Goal: Navigation & Orientation: Find specific page/section

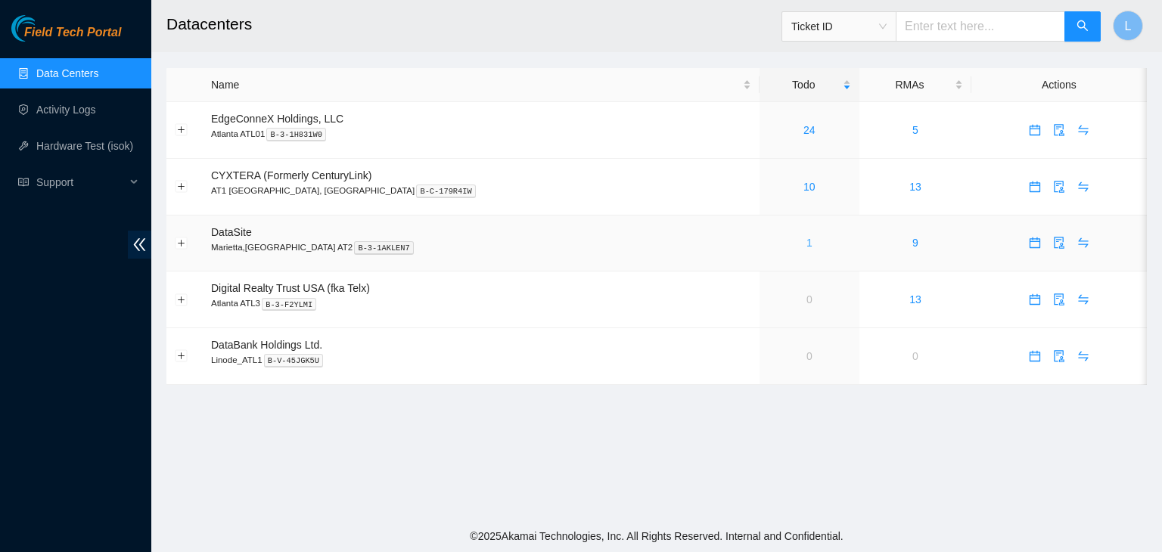
click at [806, 246] on link "1" at bounding box center [809, 243] width 6 height 12
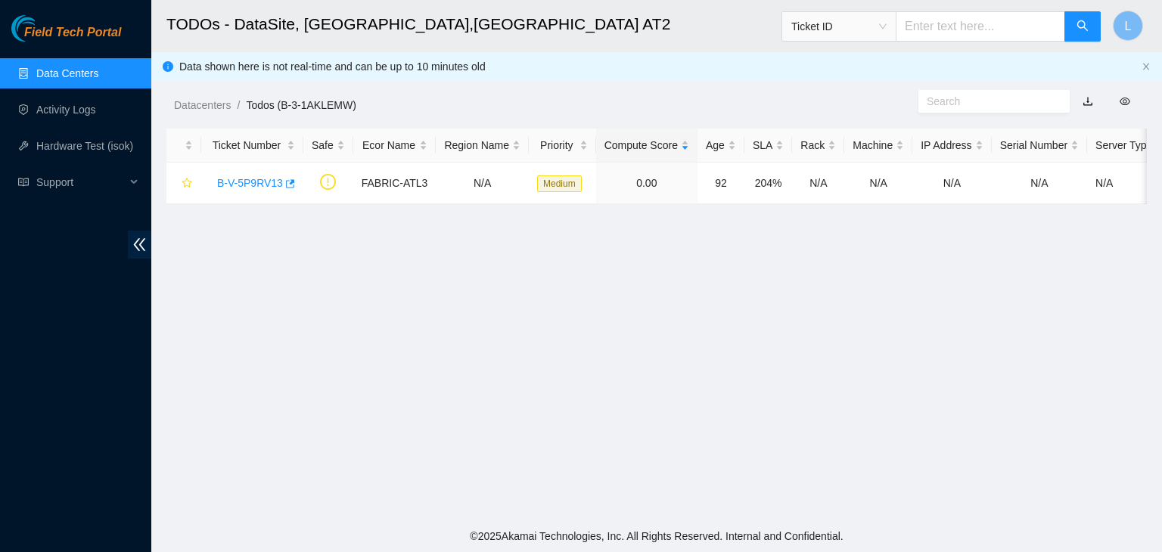
click at [91, 76] on link "Data Centers" at bounding box center [67, 73] width 62 height 12
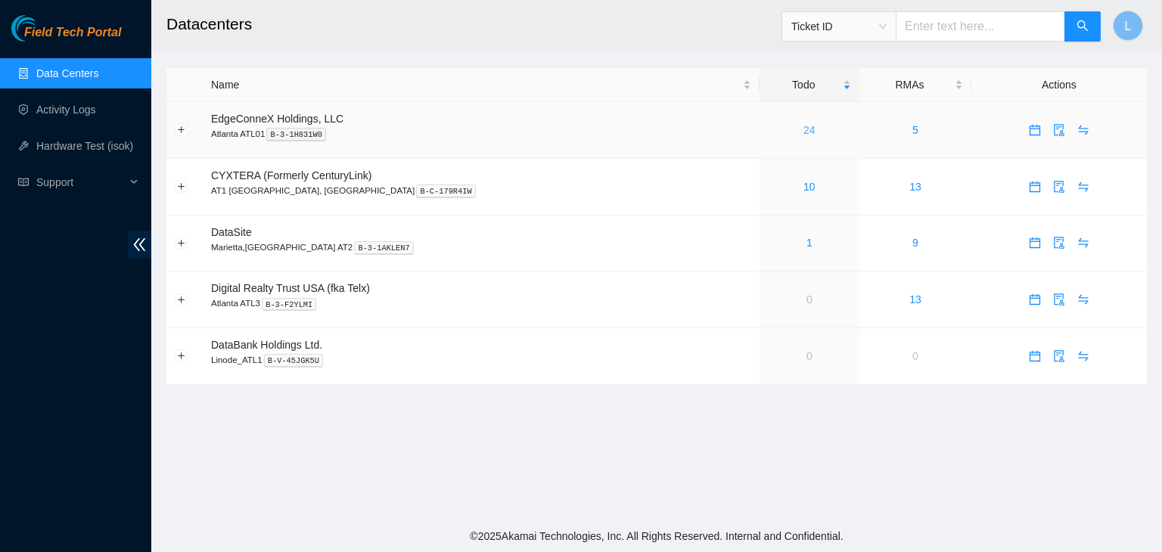
click at [803, 129] on link "24" at bounding box center [809, 130] width 12 height 12
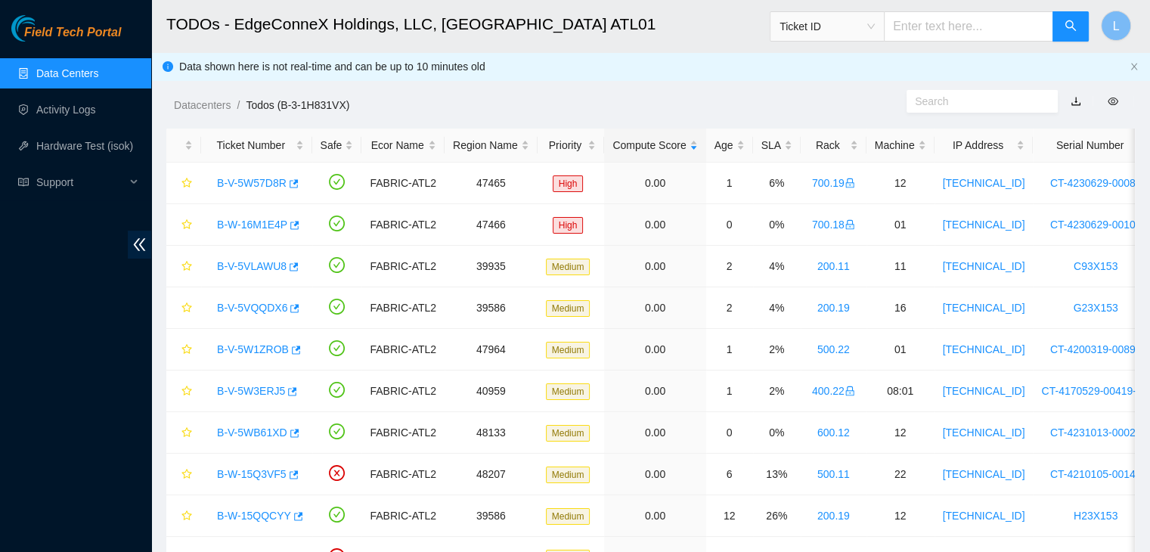
click at [60, 70] on link "Data Centers" at bounding box center [67, 73] width 62 height 12
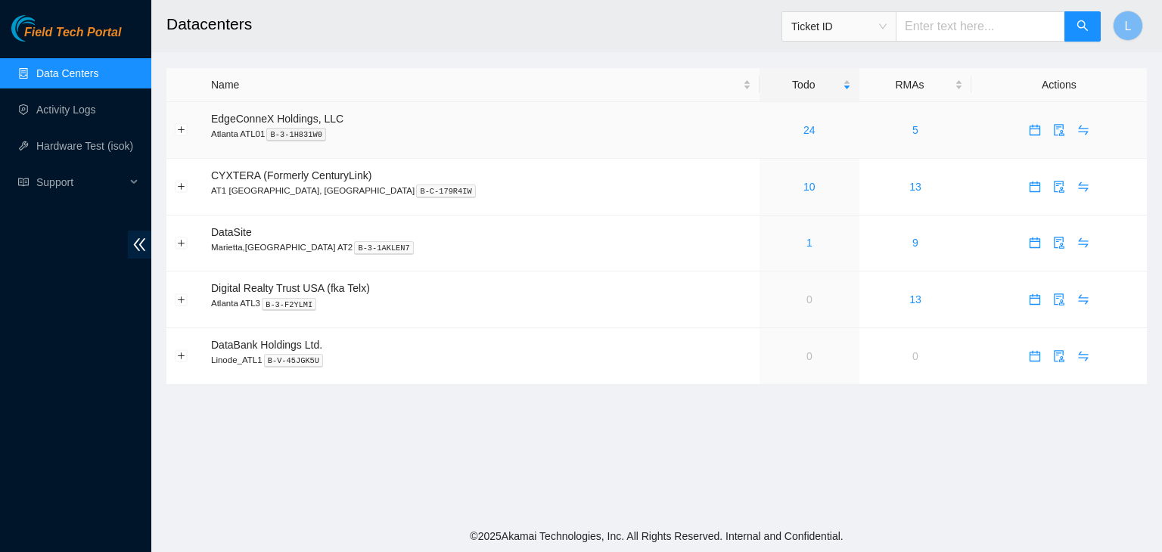
click at [36, 67] on link "Data Centers" at bounding box center [67, 73] width 62 height 12
